Goal: Contribute content: Add original content to the website for others to see

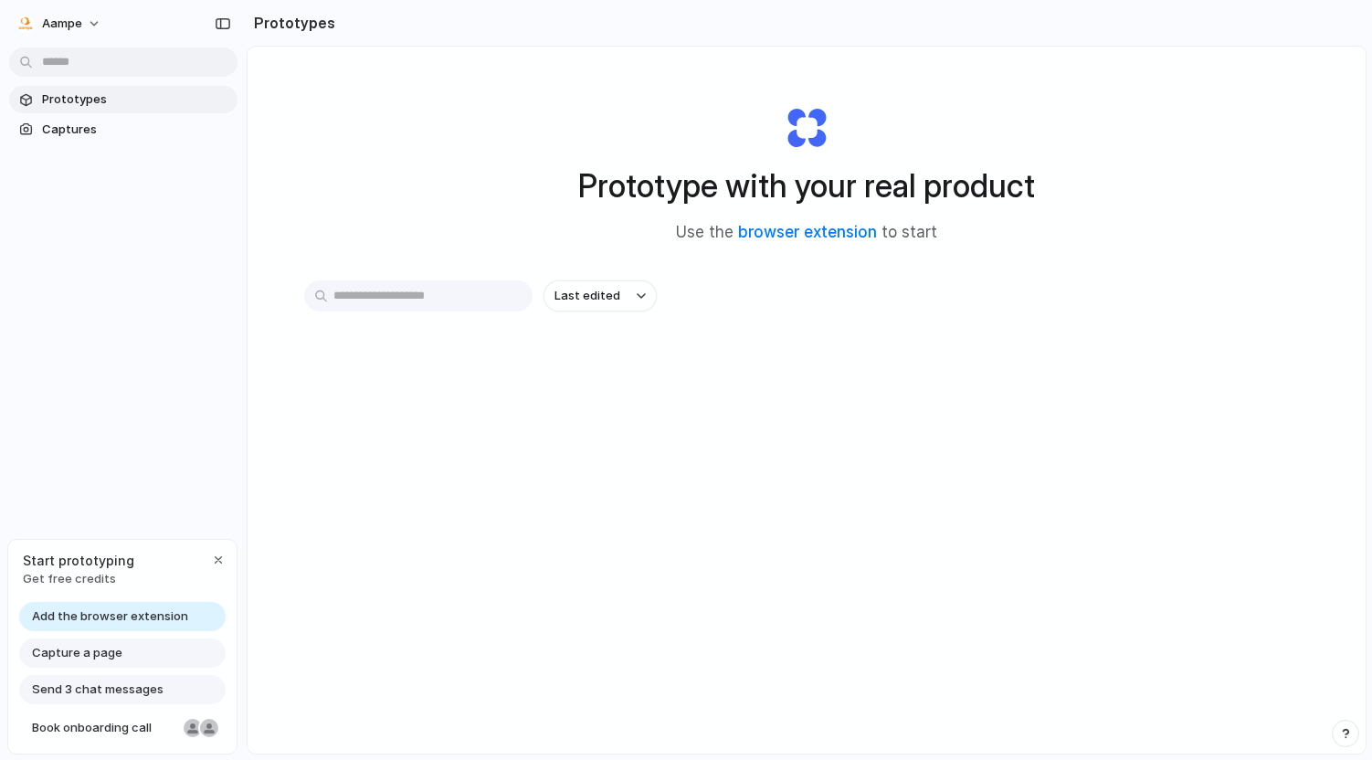
click at [856, 232] on link "browser extension" at bounding box center [807, 232] width 139 height 18
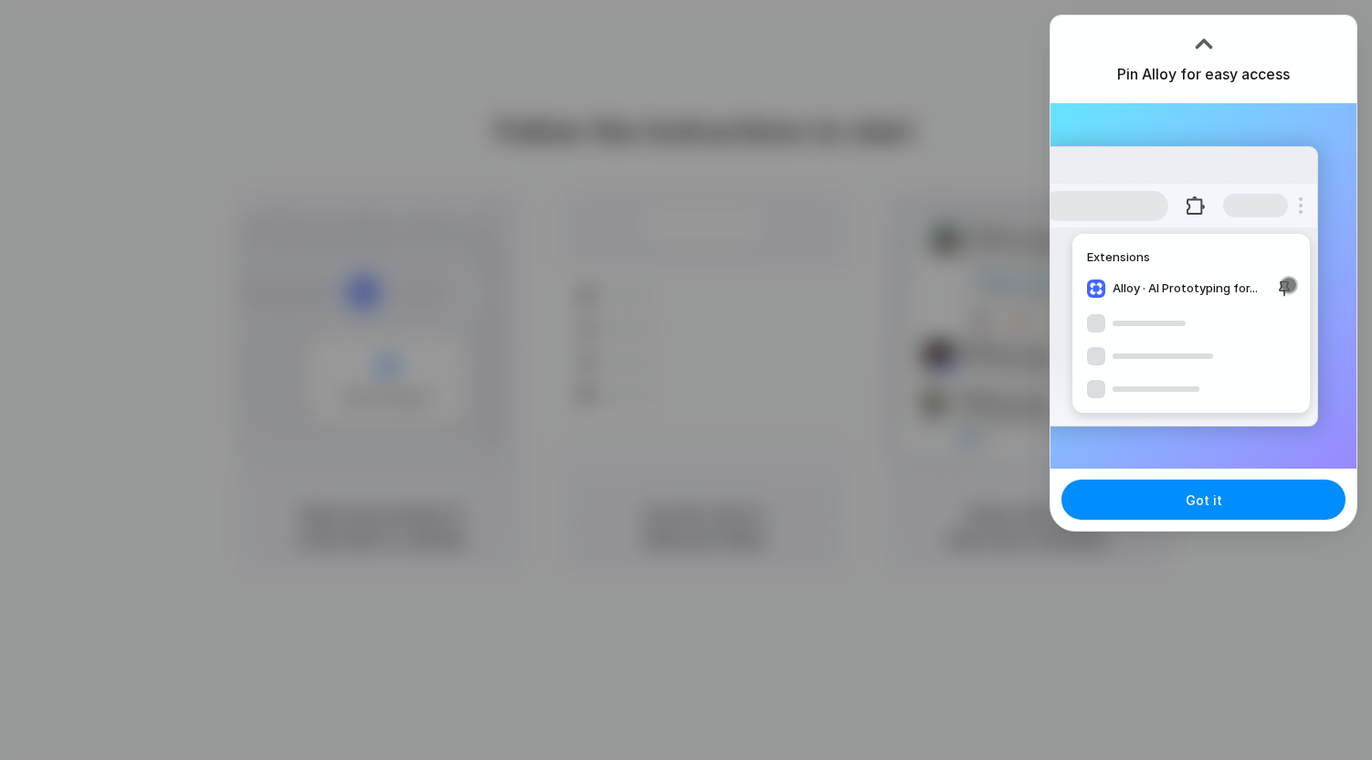
click at [1238, 521] on div "Got it" at bounding box center [1204, 500] width 306 height 62
click at [1223, 503] on button "Got it" at bounding box center [1204, 500] width 284 height 40
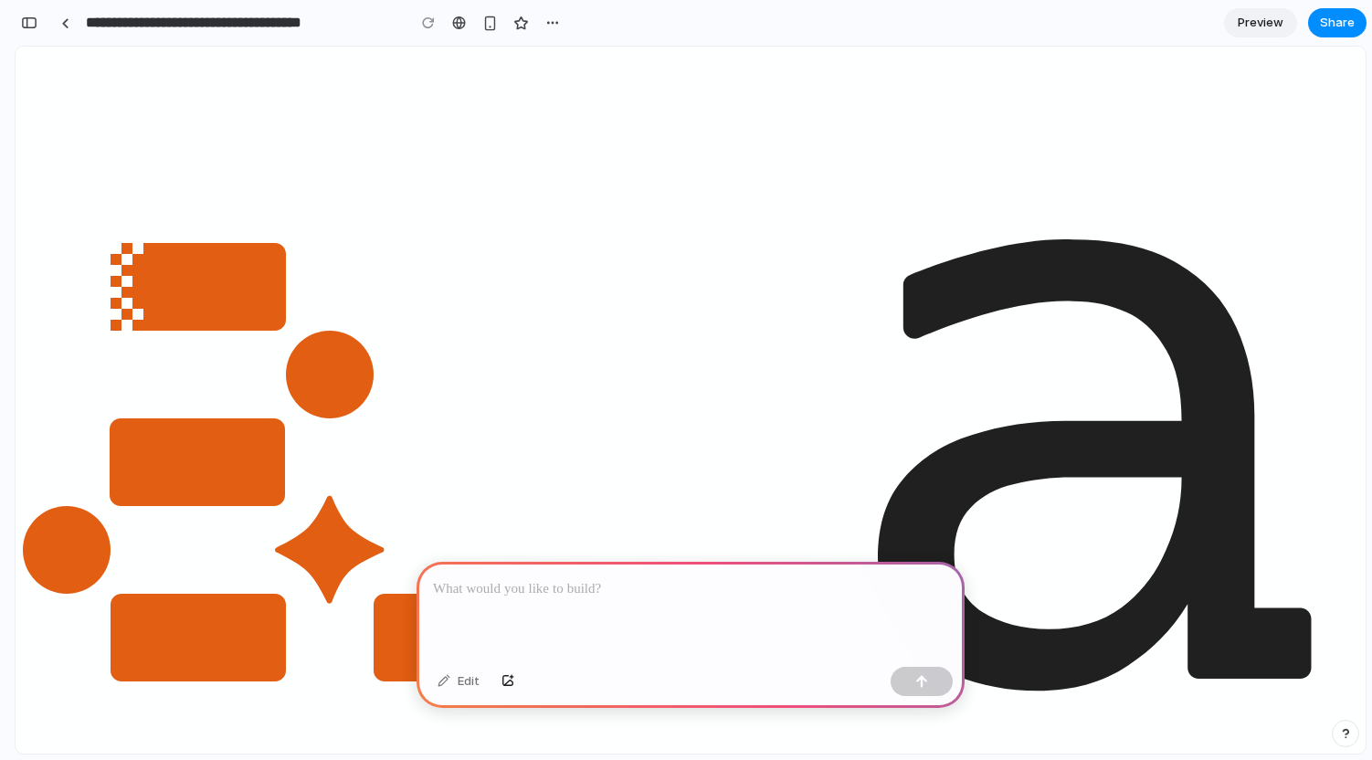
click at [565, 603] on div at bounding box center [691, 611] width 548 height 98
click at [601, 602] on div at bounding box center [691, 611] width 548 height 98
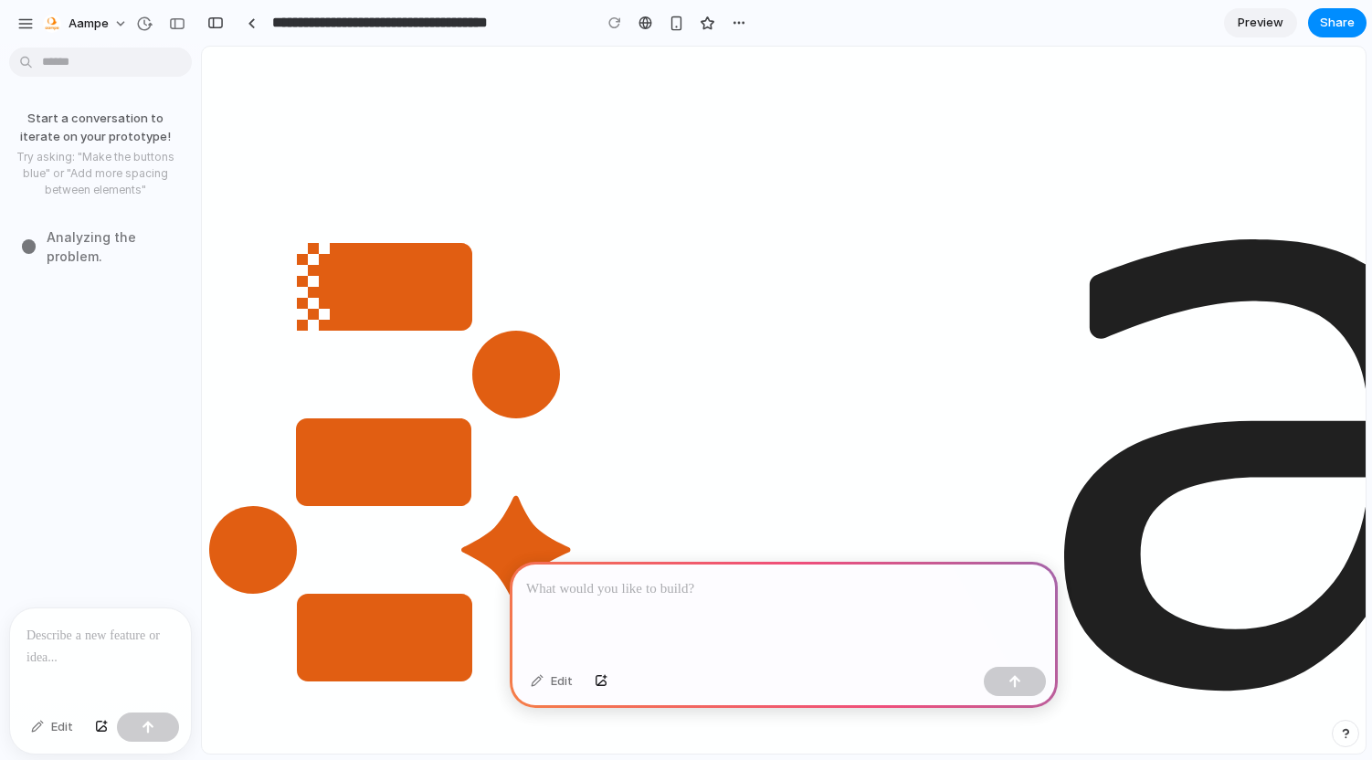
click at [54, 644] on p at bounding box center [100, 636] width 148 height 22
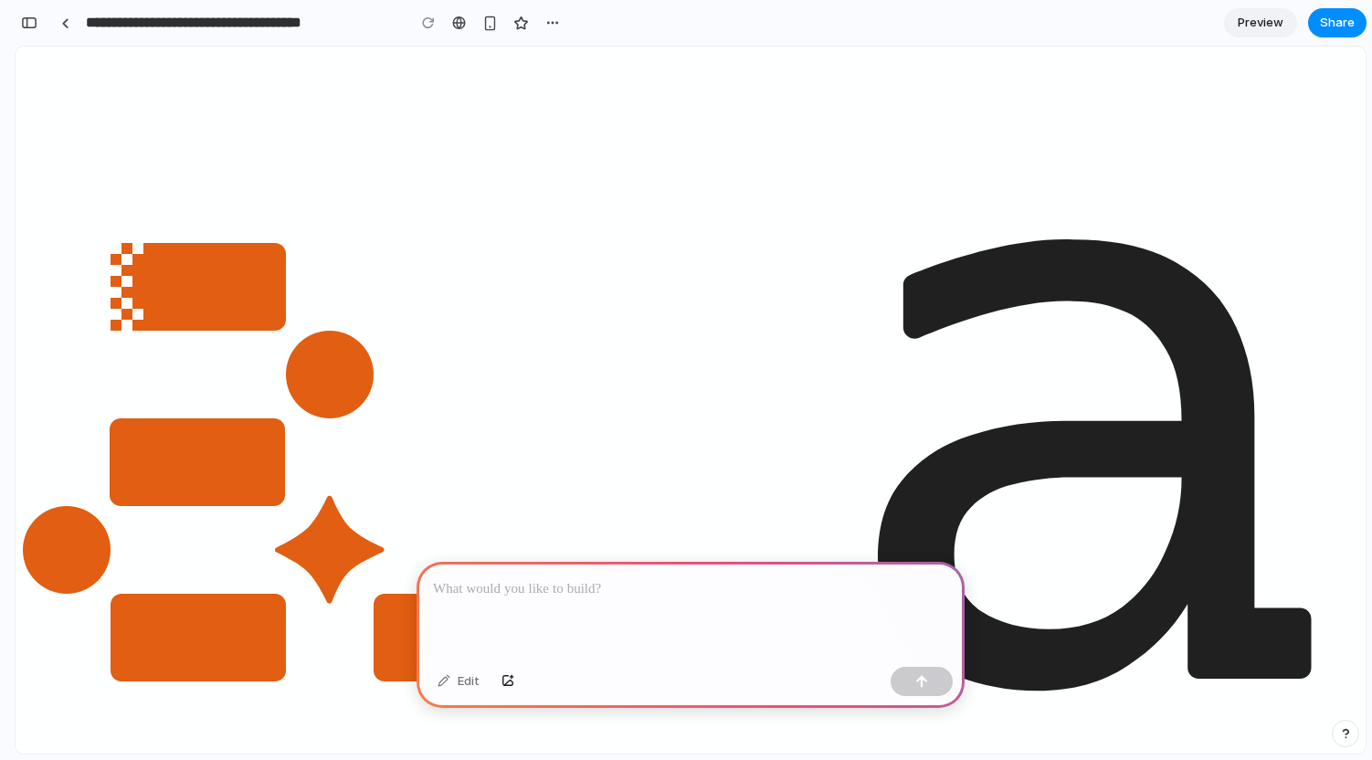
click at [551, 20] on div "button" at bounding box center [552, 23] width 15 height 15
click at [551, 20] on div "Duplicate Delete" at bounding box center [686, 380] width 1372 height 760
click at [674, 603] on div at bounding box center [691, 611] width 548 height 98
paste div
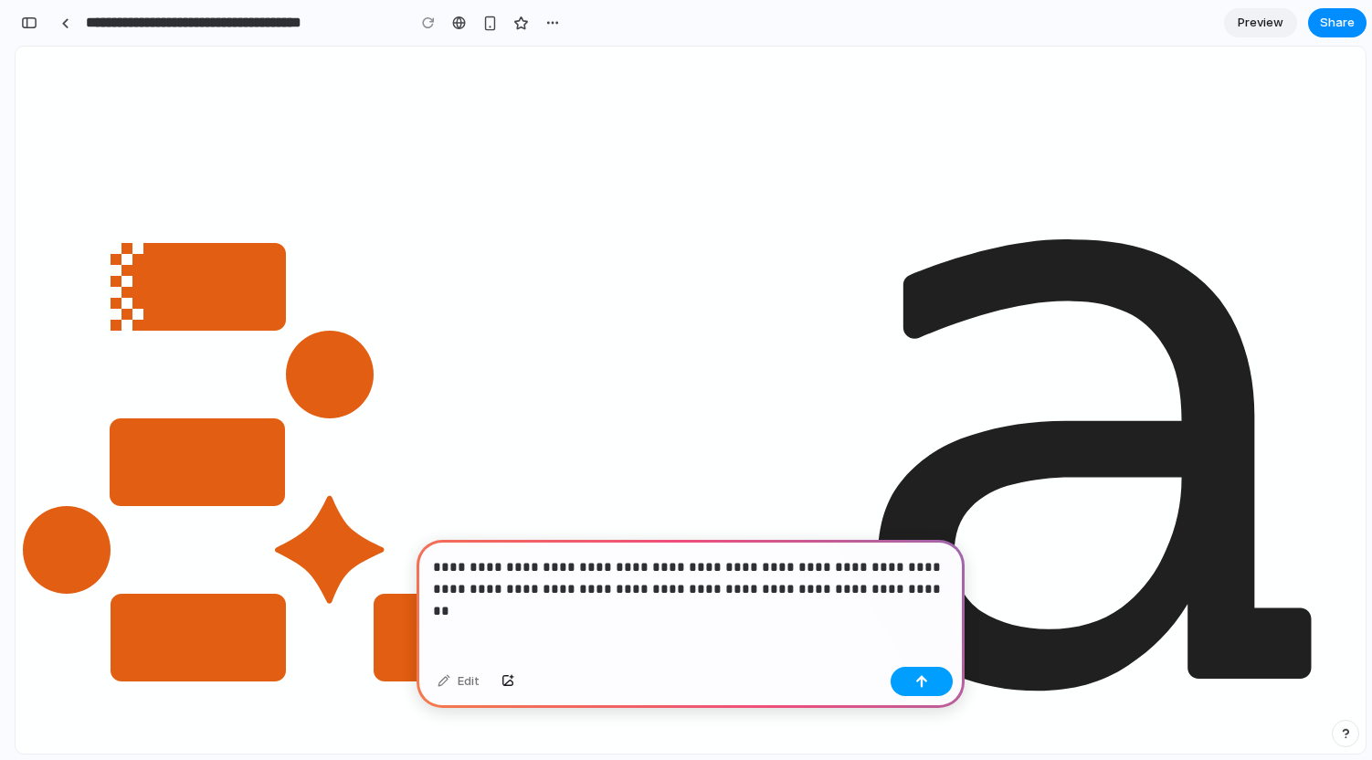
click at [918, 677] on div "button" at bounding box center [921, 681] width 13 height 13
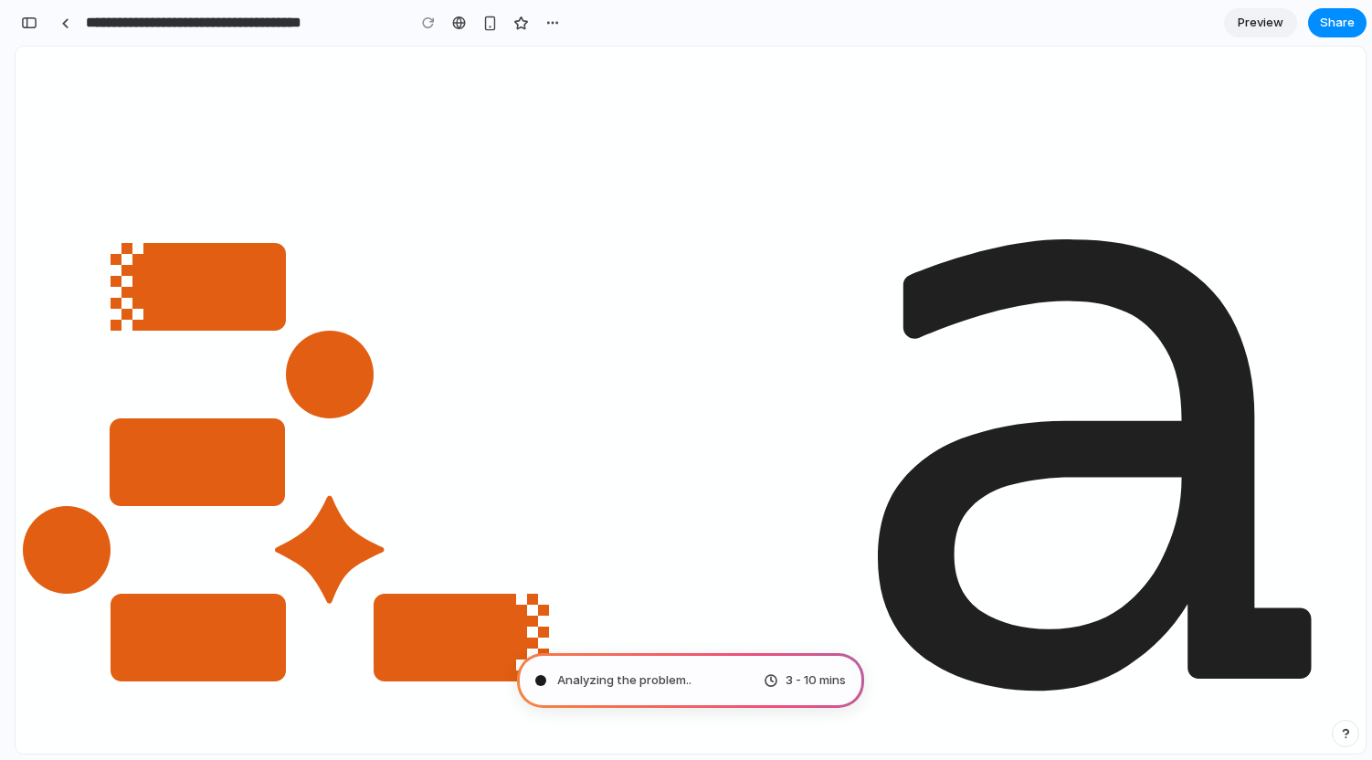
type input "**********"
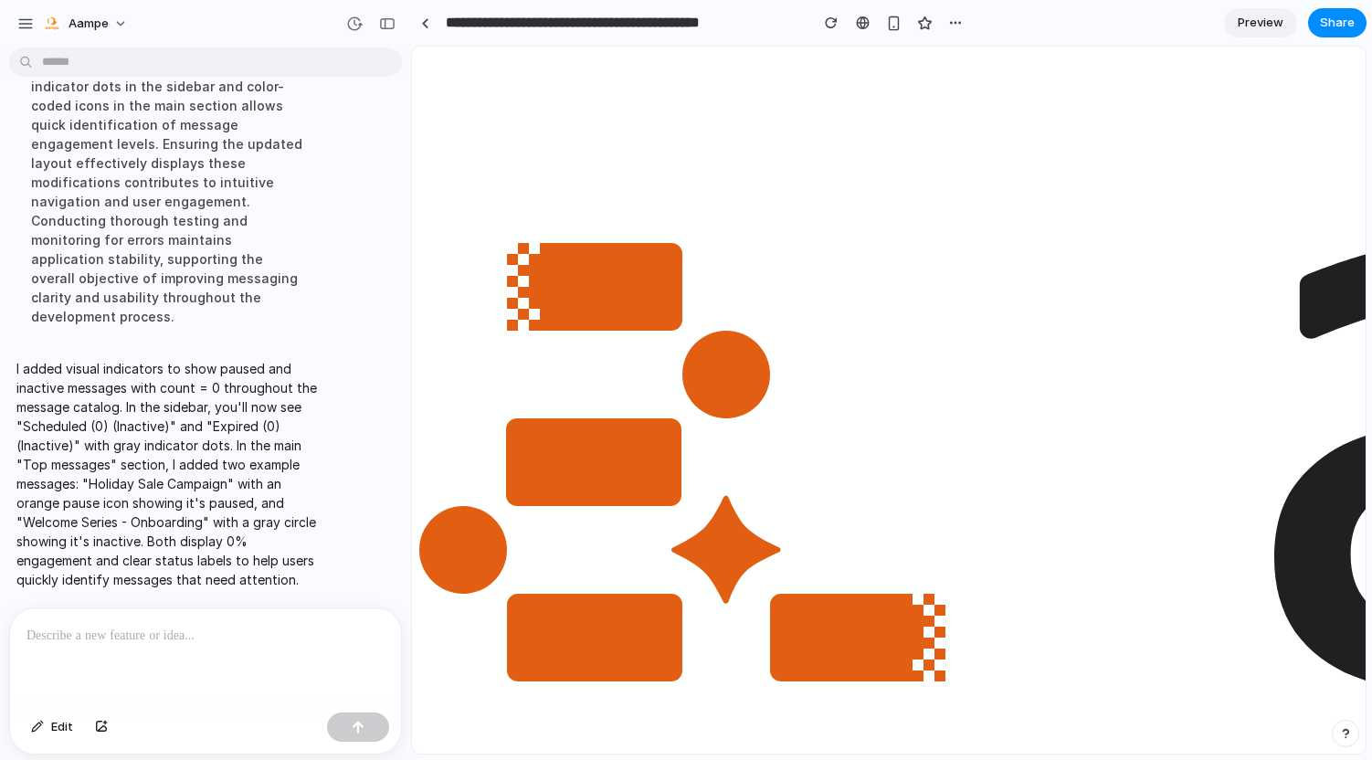
scroll to position [248, 0]
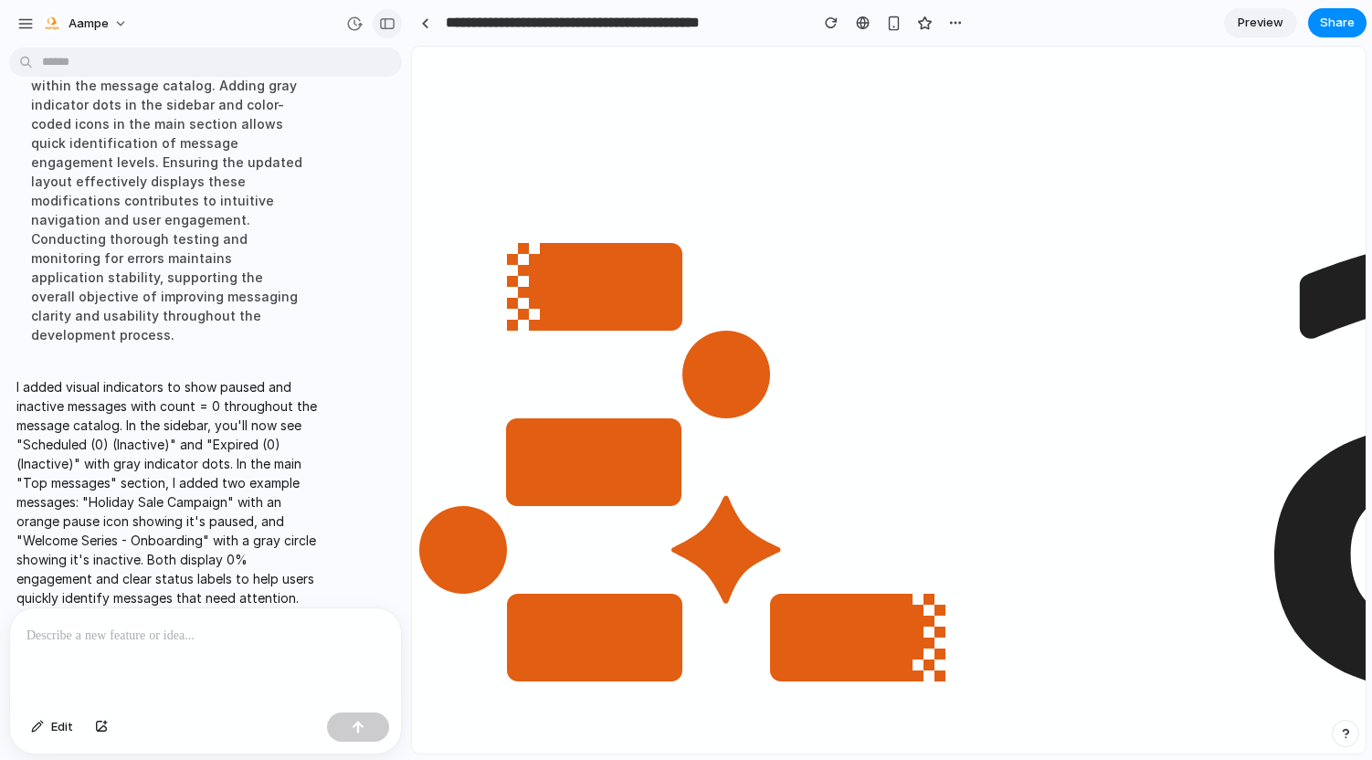
click at [388, 22] on div "button" at bounding box center [387, 23] width 16 height 13
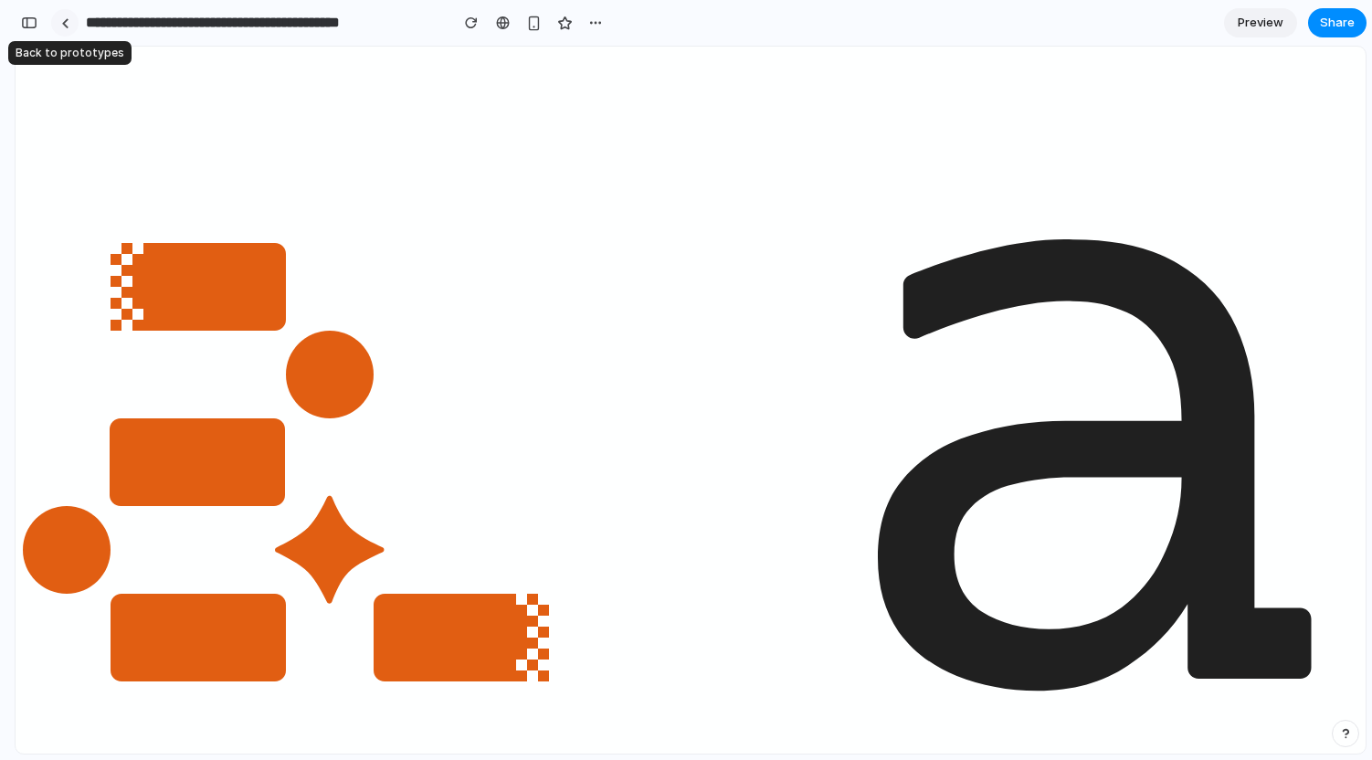
click at [66, 23] on div at bounding box center [65, 23] width 8 height 10
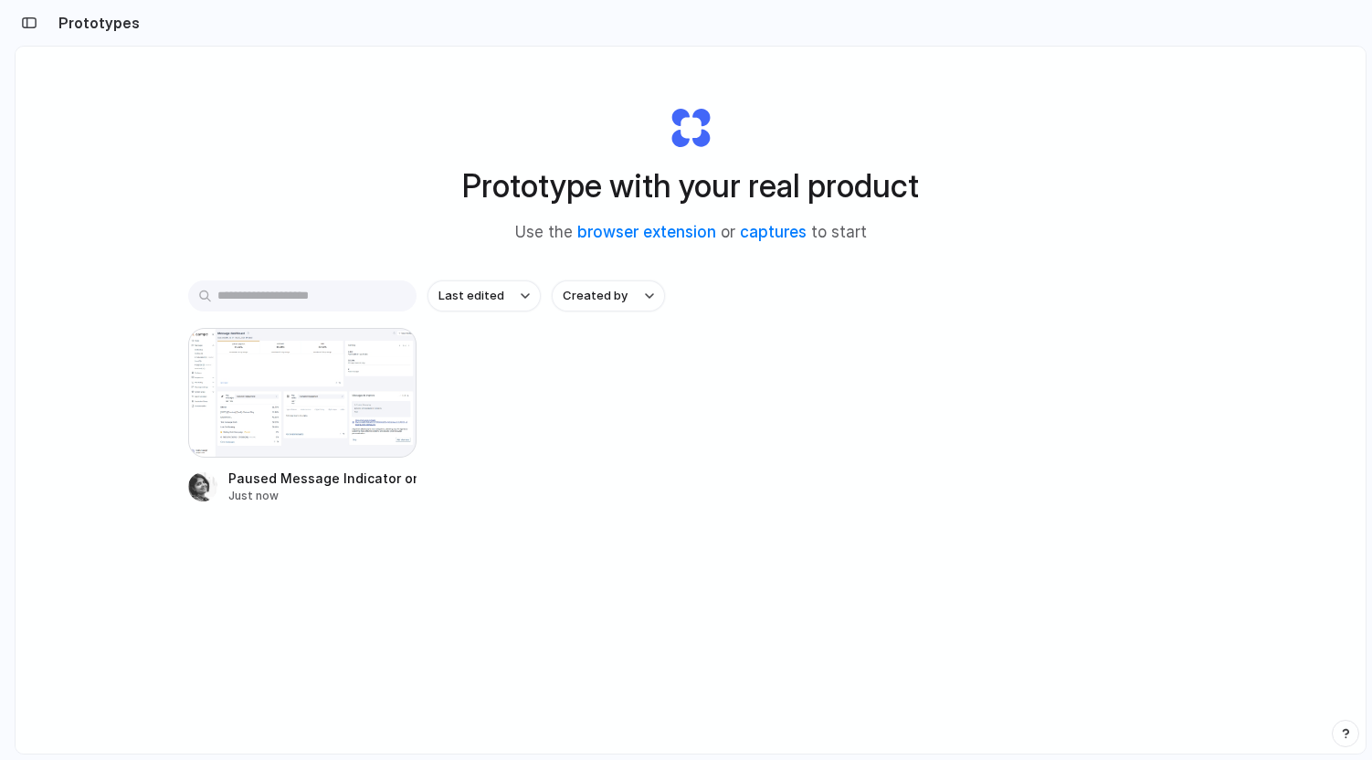
click at [763, 402] on div "Paused Message Indicator on Composer Dashboard Just now" at bounding box center [690, 416] width 1005 height 176
click at [263, 381] on div at bounding box center [302, 393] width 228 height 130
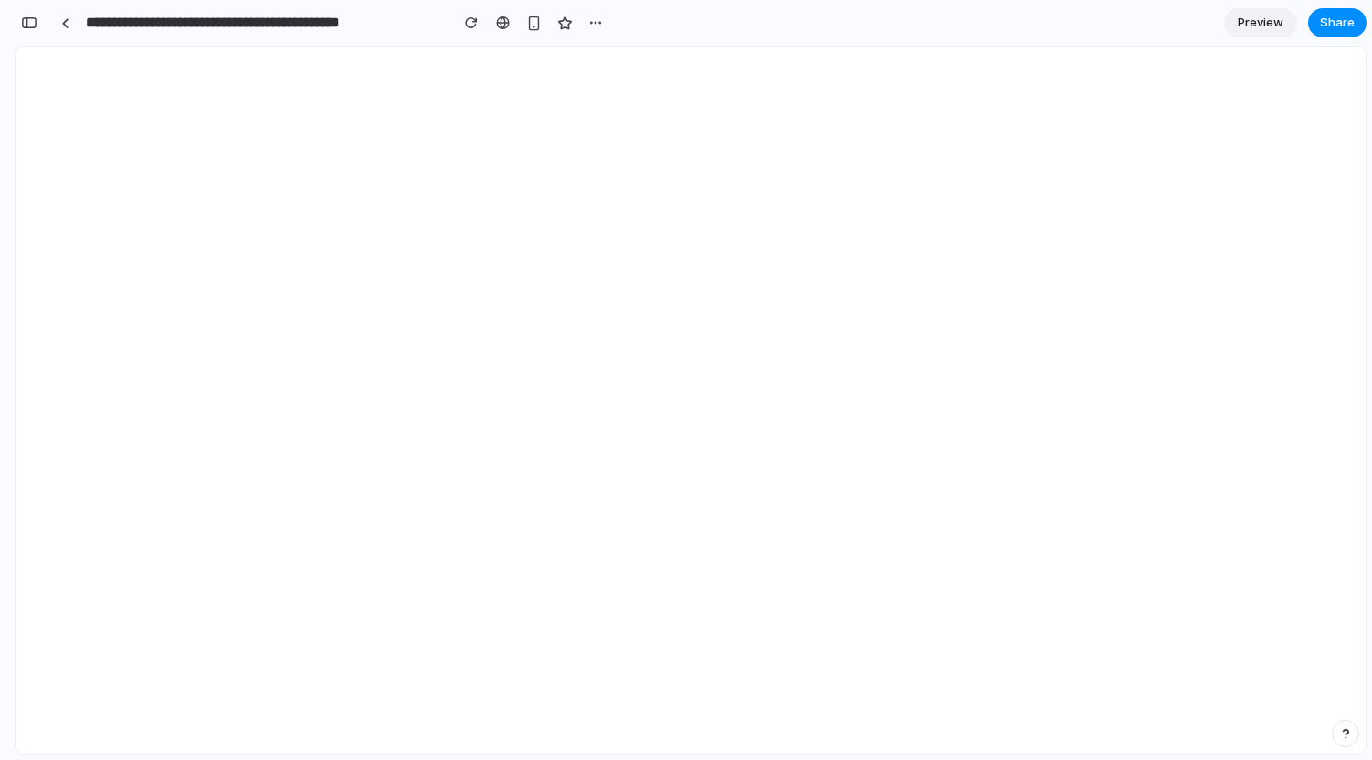
scroll to position [334, 0]
click at [37, 20] on button "button" at bounding box center [29, 22] width 29 height 29
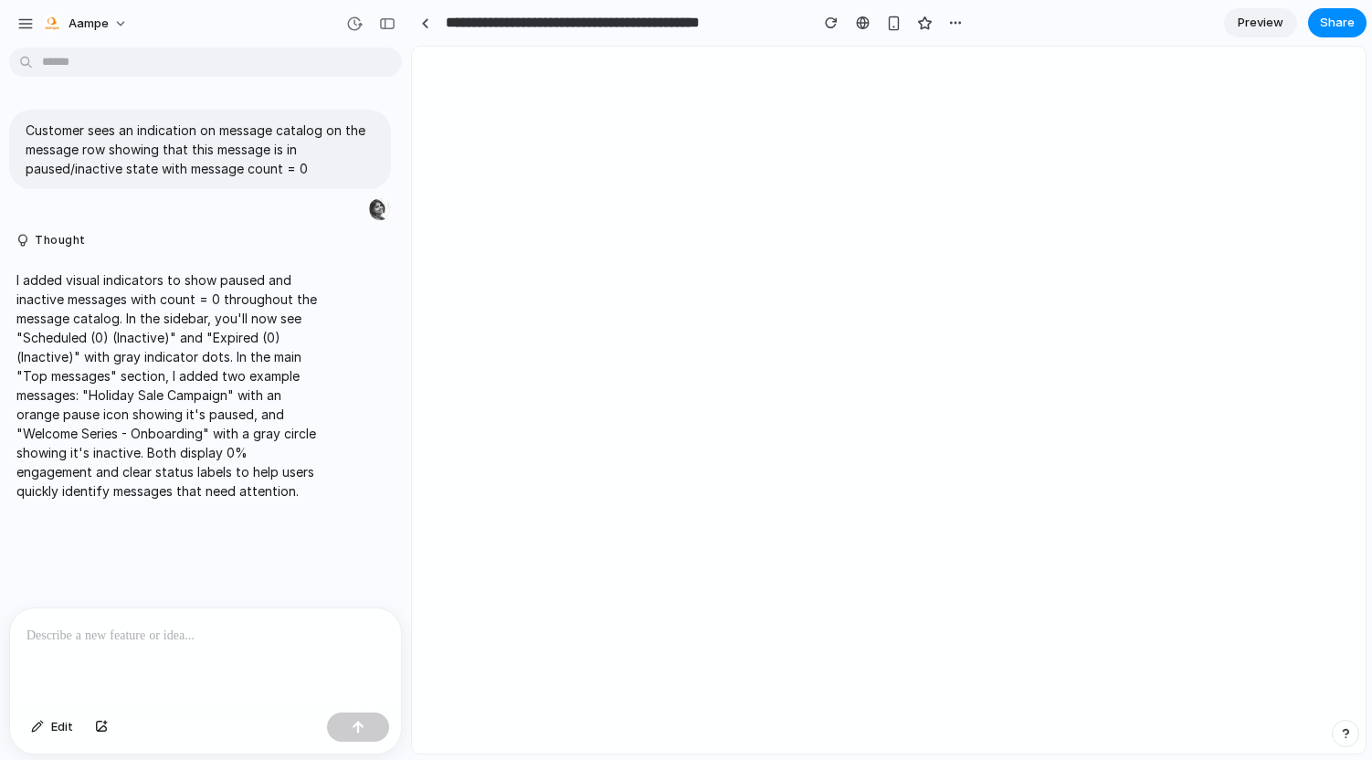
scroll to position [0, 0]
click at [223, 503] on div "I added visual indicators to show paused and inactive messages with count = 0 t…" at bounding box center [169, 385] width 320 height 252
click at [172, 657] on div at bounding box center [205, 656] width 391 height 97
click at [386, 21] on div "button" at bounding box center [387, 23] width 16 height 13
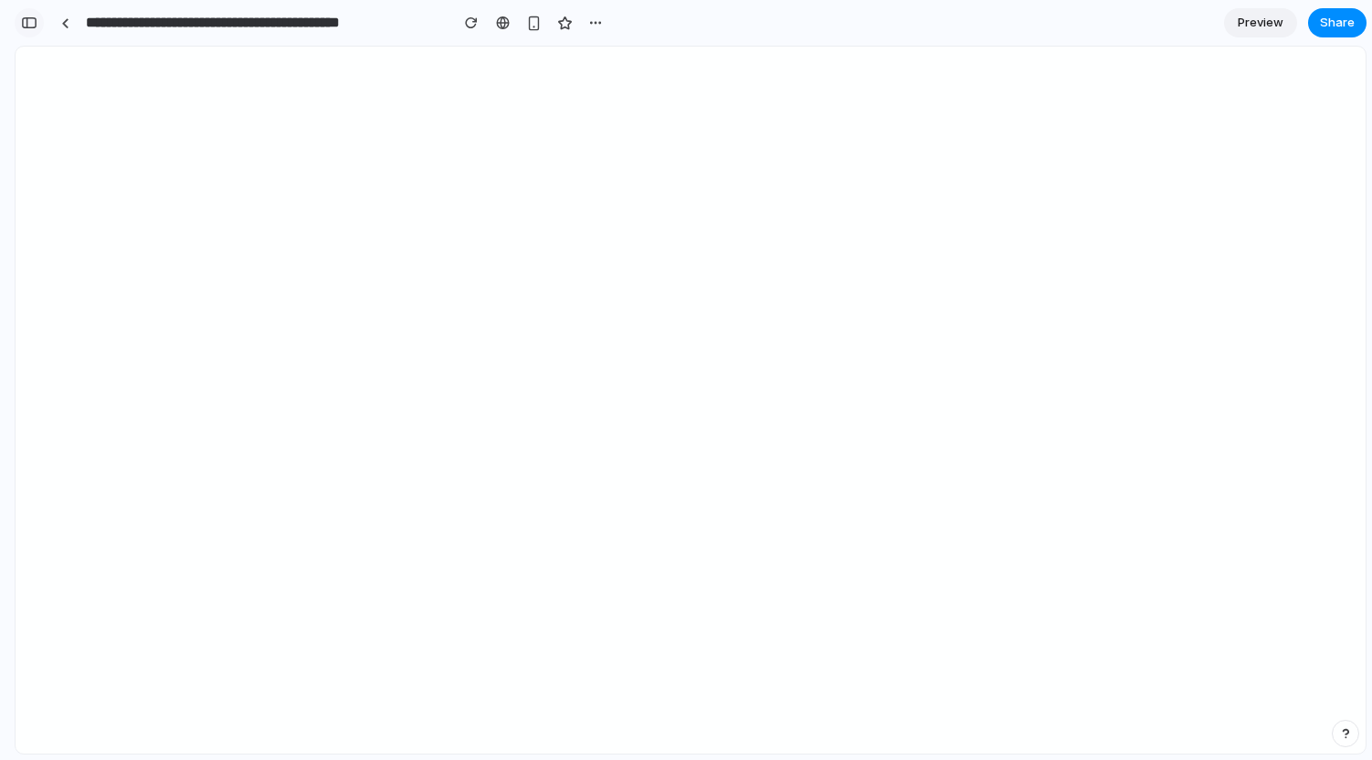
click at [30, 26] on div "button" at bounding box center [29, 22] width 16 height 13
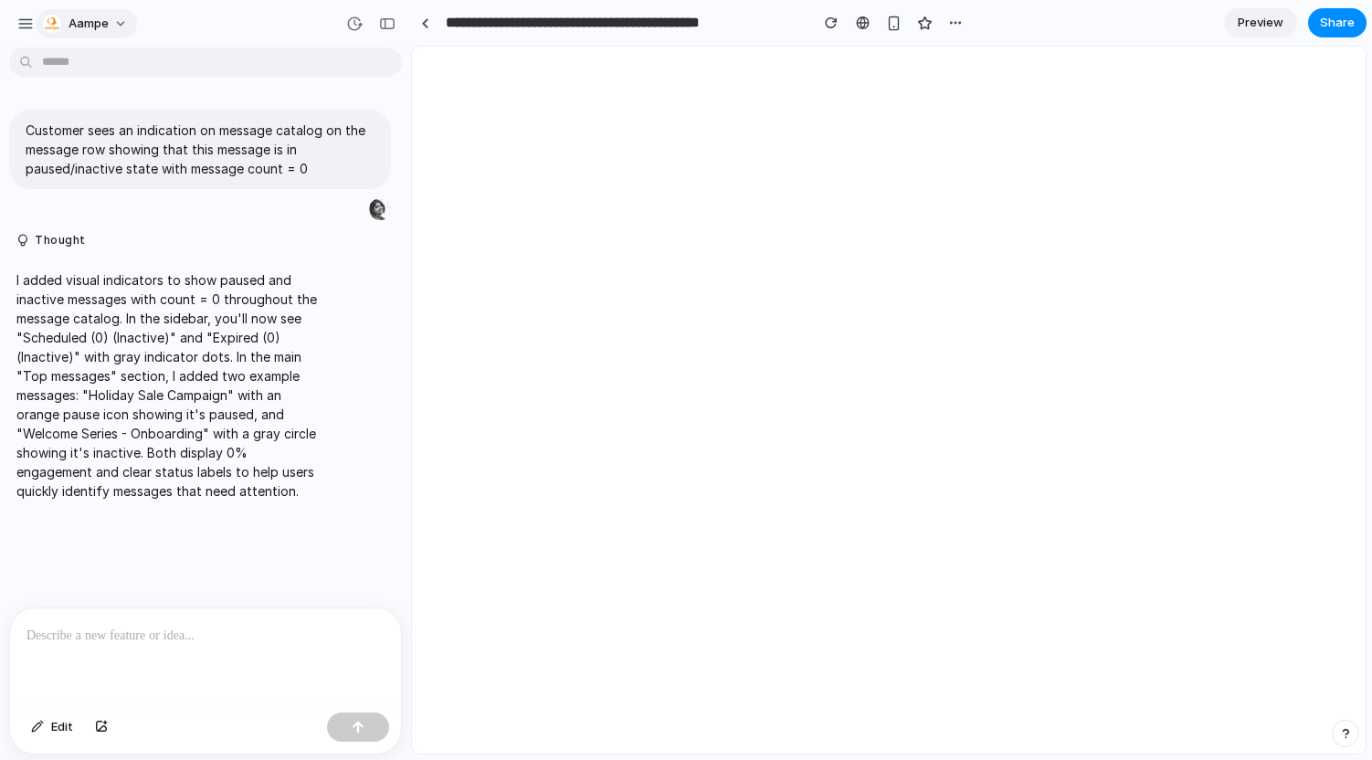
click at [54, 27] on div "button" at bounding box center [52, 24] width 18 height 18
click at [54, 27] on div "Settings Invite members Change theme Sign out" at bounding box center [686, 380] width 1372 height 760
